Goal: Task Accomplishment & Management: Manage account settings

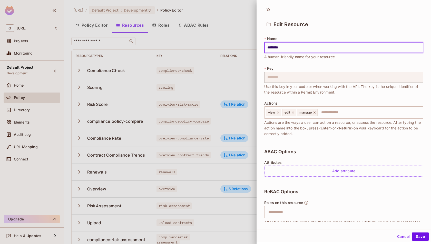
scroll to position [36, 0]
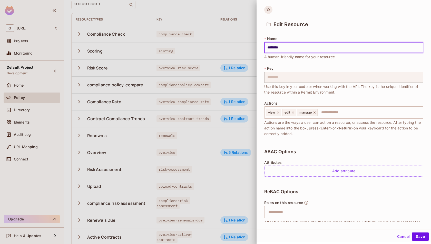
click at [269, 6] on icon at bounding box center [268, 10] width 8 height 8
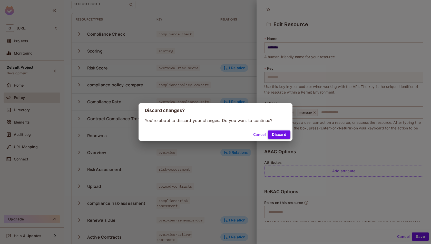
click at [283, 133] on button "Discard" at bounding box center [279, 135] width 23 height 8
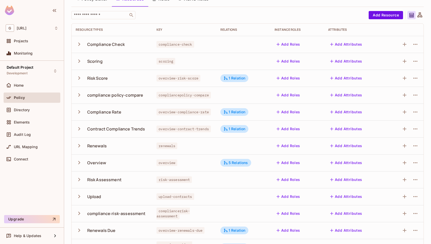
scroll to position [0, 0]
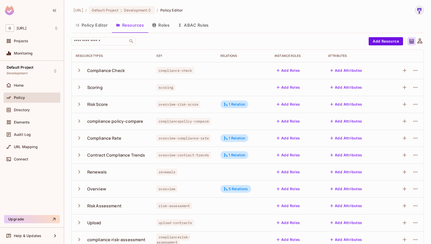
click at [94, 30] on button "Policy Editor" at bounding box center [91, 25] width 41 height 13
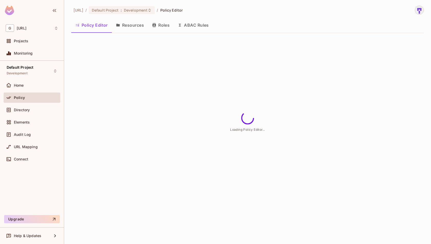
click at [159, 27] on button "Roles" at bounding box center [161, 25] width 26 height 13
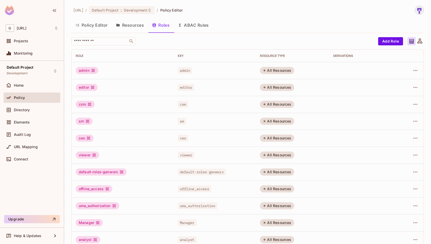
click at [89, 27] on button "Policy Editor" at bounding box center [91, 25] width 41 height 13
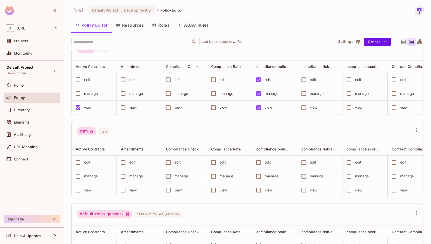
scroll to position [194, 0]
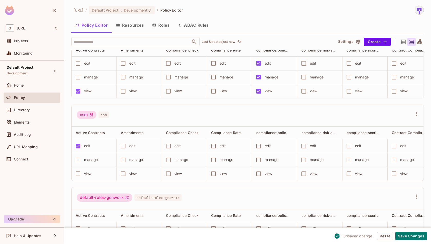
click at [86, 157] on div "manage" at bounding box center [91, 160] width 14 height 6
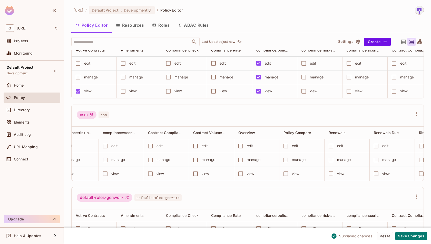
scroll to position [0, 239]
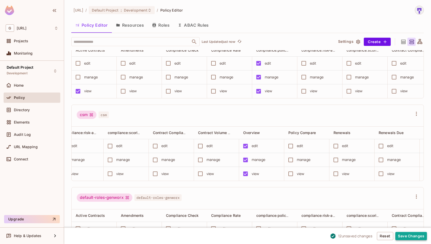
click at [406, 236] on button "Save Changes" at bounding box center [412, 236] width 32 height 8
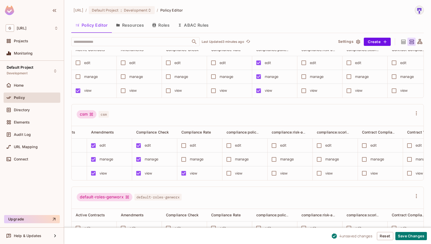
scroll to position [0, 0]
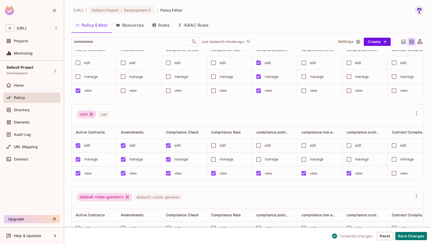
click at [401, 174] on div "view" at bounding box center [405, 174] width 8 height 6
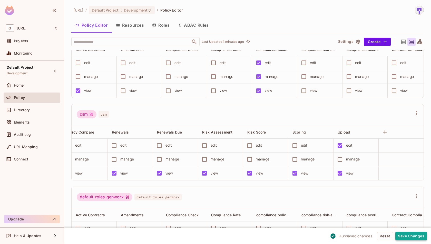
click at [415, 238] on button "Save Changes" at bounding box center [412, 236] width 32 height 8
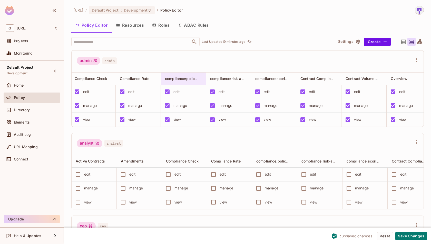
scroll to position [0, 0]
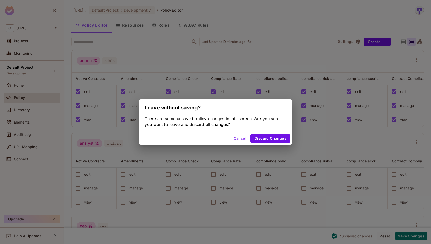
click at [239, 139] on button "Cancel" at bounding box center [240, 139] width 17 height 8
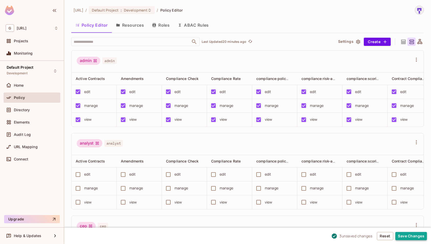
click at [410, 239] on button "Save Changes" at bounding box center [412, 236] width 32 height 8
